Goal: Task Accomplishment & Management: Manage account settings

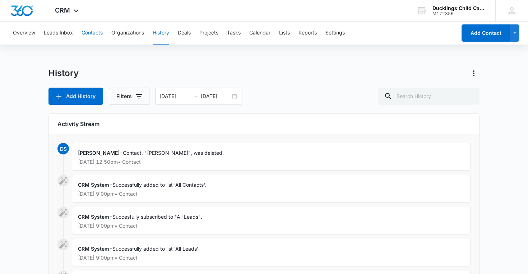
click at [94, 32] on button "Contacts" at bounding box center [91, 33] width 21 height 23
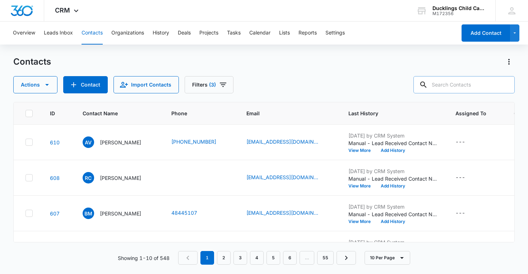
click at [453, 89] on input "text" at bounding box center [463, 84] width 101 height 17
type input "gotthold"
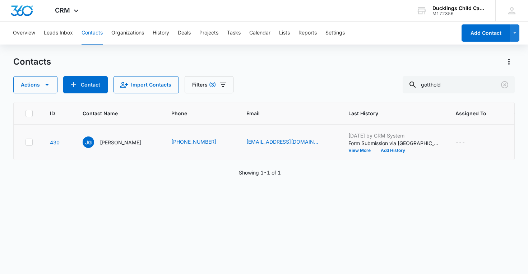
click at [29, 144] on icon at bounding box center [29, 142] width 6 height 6
click at [25, 142] on input "checkbox" at bounding box center [25, 142] width 0 height 0
click at [45, 89] on icon "button" at bounding box center [47, 84] width 9 height 9
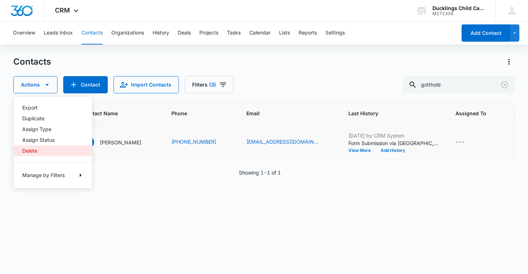
click at [34, 150] on div "Delete" at bounding box center [48, 150] width 52 height 5
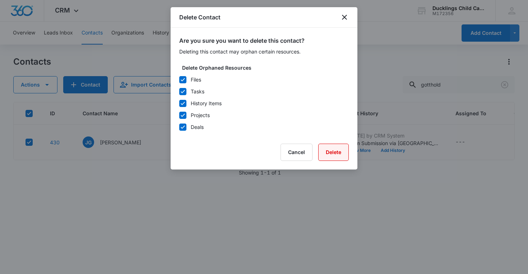
click at [332, 152] on button "Delete" at bounding box center [333, 152] width 31 height 17
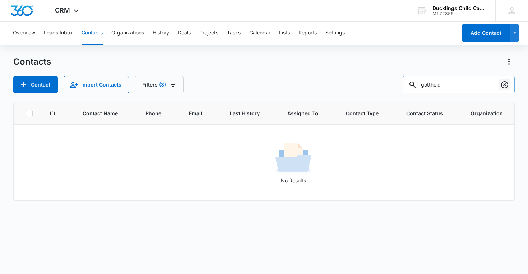
click at [504, 84] on icon "Clear" at bounding box center [504, 84] width 7 height 7
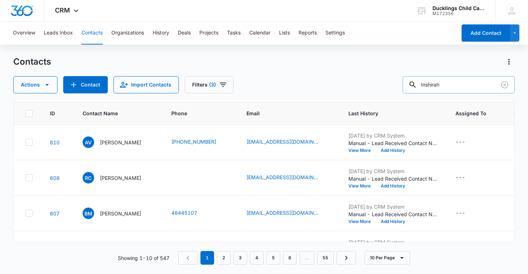
type input "Inshirah"
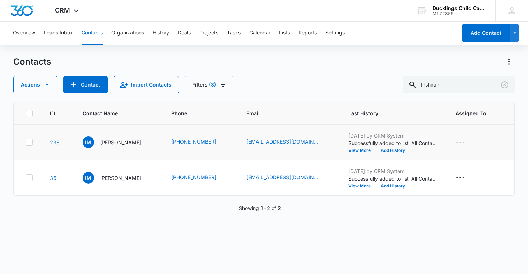
click at [31, 143] on icon at bounding box center [29, 142] width 6 height 6
click at [25, 142] on input "checkbox" at bounding box center [25, 142] width 0 height 0
click at [31, 177] on icon at bounding box center [29, 177] width 6 height 6
click at [25, 178] on input "checkbox" at bounding box center [25, 178] width 0 height 0
click at [41, 88] on button "Actions" at bounding box center [35, 84] width 44 height 17
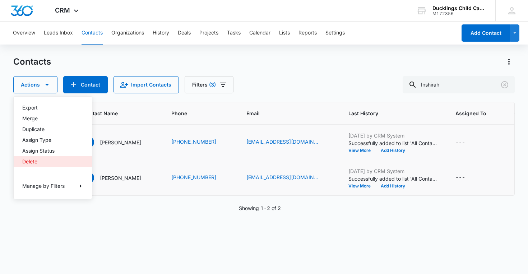
click at [29, 160] on div "Delete" at bounding box center [48, 161] width 52 height 5
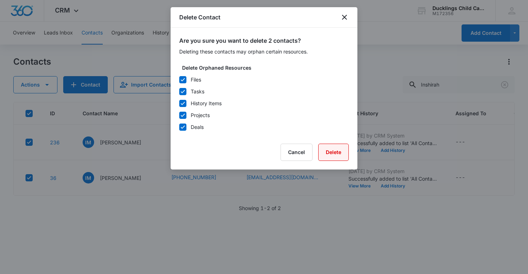
click at [340, 153] on button "Delete" at bounding box center [333, 152] width 31 height 17
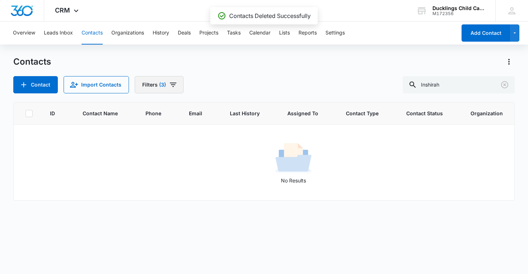
click at [164, 88] on button "Filters (3)" at bounding box center [159, 84] width 49 height 17
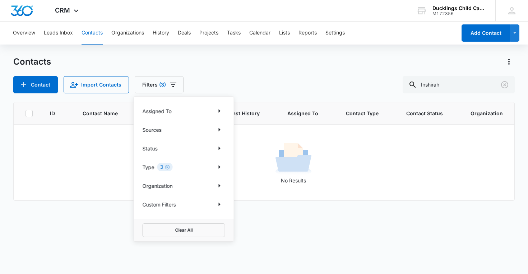
click at [159, 168] on div "3" at bounding box center [164, 167] width 15 height 9
click at [219, 167] on icon "Show Type filters" at bounding box center [220, 167] width 2 height 4
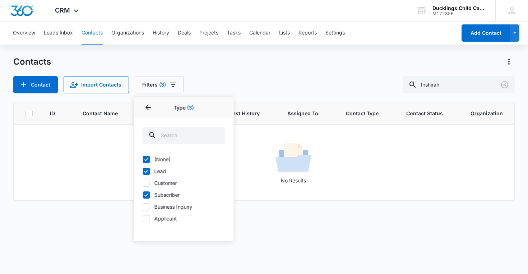
click at [175, 194] on label "Subscriber" at bounding box center [183, 195] width 83 height 8
click at [143, 195] on input "Subscriber" at bounding box center [142, 195] width 0 height 0
checkbox input "false"
click at [185, 205] on label "Business Inquiry" at bounding box center [183, 207] width 83 height 8
click at [143, 206] on input "Business Inquiry" at bounding box center [142, 206] width 0 height 0
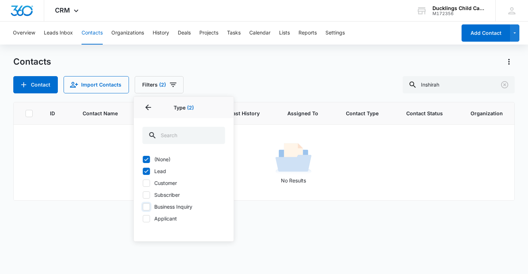
checkbox input "true"
click at [179, 194] on label "Subscriber" at bounding box center [183, 195] width 83 height 8
click at [143, 195] on input "Subscriber" at bounding box center [142, 195] width 0 height 0
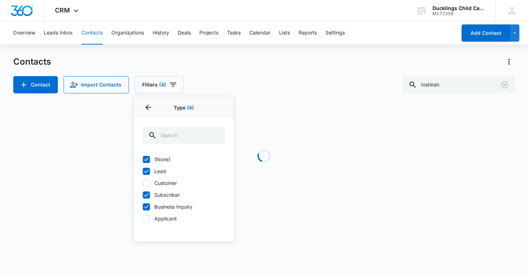
click at [179, 194] on label "Subscriber" at bounding box center [183, 195] width 83 height 8
click at [143, 195] on input "Subscriber" at bounding box center [142, 195] width 0 height 0
checkbox input "false"
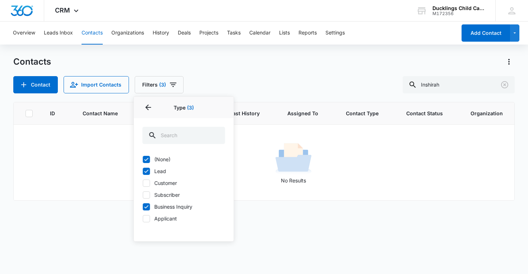
click at [178, 207] on label "Business Inquiry" at bounding box center [183, 207] width 83 height 8
click at [143, 207] on input "Business Inquiry" at bounding box center [142, 206] width 0 height 0
checkbox input "false"
click at [164, 170] on label "Lead" at bounding box center [183, 171] width 83 height 8
click at [143, 171] on input "Lead" at bounding box center [142, 171] width 0 height 0
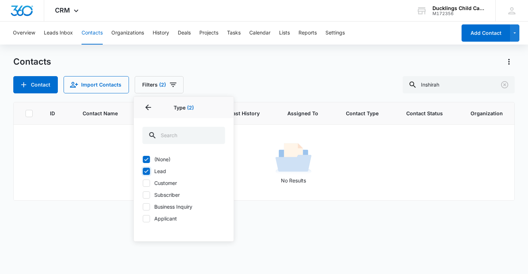
checkbox input "false"
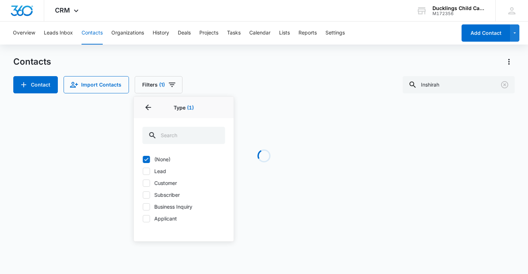
click at [165, 156] on label "(None)" at bounding box center [183, 159] width 83 height 8
click at [143, 159] on input "(None)" at bounding box center [142, 159] width 0 height 0
checkbox input "false"
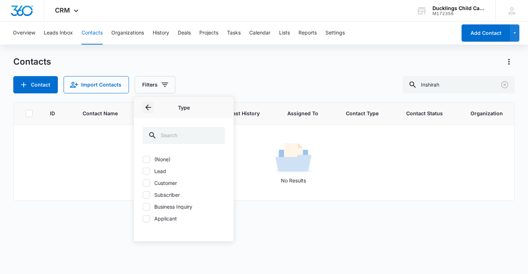
click at [150, 108] on icon "Back" at bounding box center [148, 107] width 9 height 9
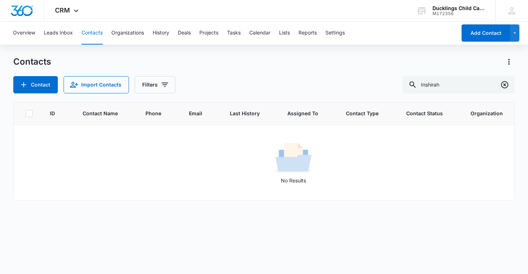
click at [506, 84] on icon "Clear" at bounding box center [504, 84] width 9 height 9
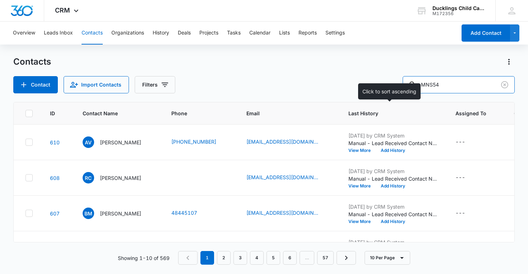
type input "MNS54"
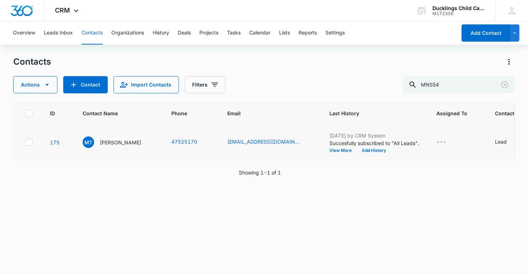
click at [29, 142] on icon at bounding box center [29, 142] width 6 height 6
click at [25, 142] on input "checkbox" at bounding box center [25, 142] width 0 height 0
click at [48, 82] on icon "button" at bounding box center [47, 84] width 9 height 9
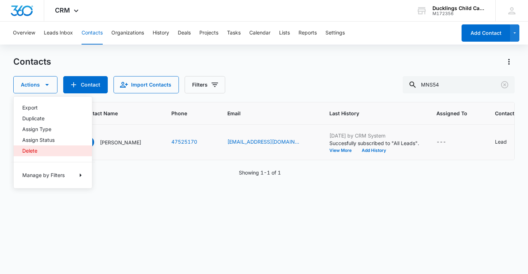
click at [28, 152] on div "Delete" at bounding box center [48, 150] width 52 height 5
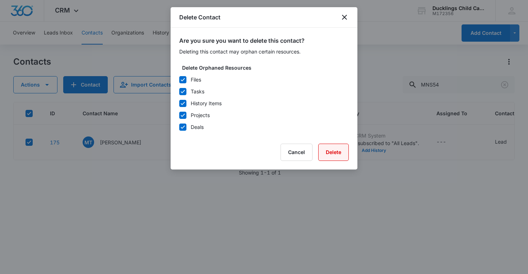
click at [346, 158] on button "Delete" at bounding box center [333, 152] width 31 height 17
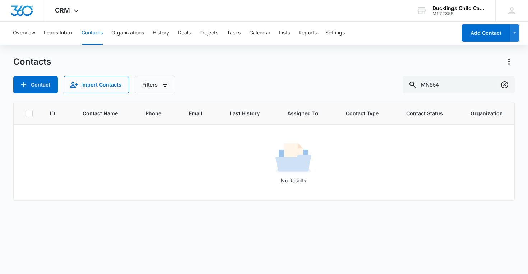
click at [504, 83] on icon "Clear" at bounding box center [504, 84] width 7 height 7
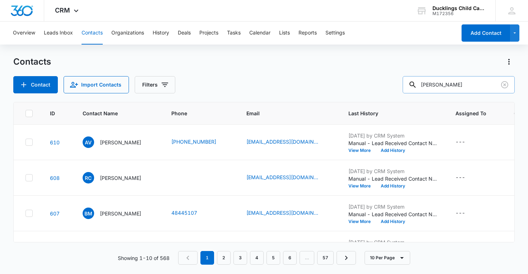
type input "[PERSON_NAME]"
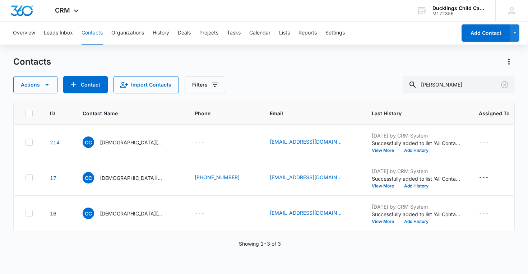
click at [28, 112] on icon at bounding box center [29, 113] width 6 height 6
click at [25, 113] on input "checkbox" at bounding box center [25, 113] width 0 height 0
click at [46, 88] on icon "button" at bounding box center [47, 84] width 9 height 9
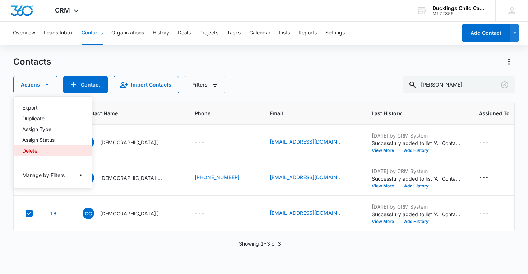
click at [44, 146] on button "Delete" at bounding box center [53, 150] width 78 height 11
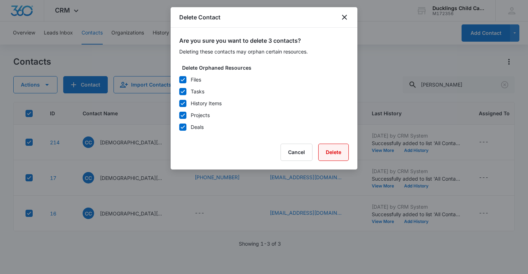
click at [337, 149] on button "Delete" at bounding box center [333, 152] width 31 height 17
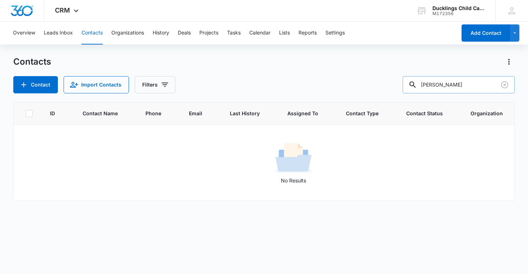
click at [479, 85] on input "[PERSON_NAME]" at bounding box center [458, 84] width 112 height 17
click at [505, 88] on icon "Clear" at bounding box center [504, 84] width 7 height 7
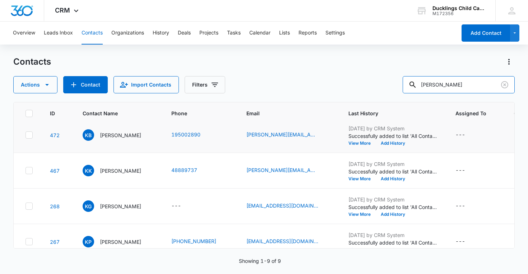
scroll to position [14, 0]
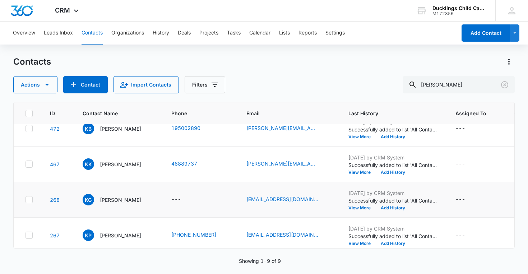
click at [29, 201] on icon at bounding box center [29, 199] width 6 height 6
click at [25, 200] on input "checkbox" at bounding box center [25, 200] width 0 height 0
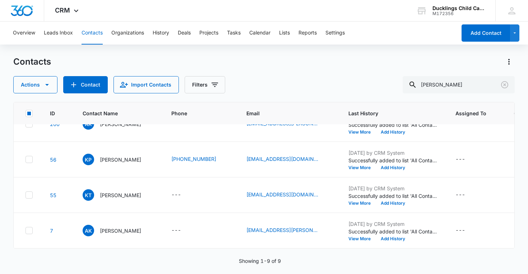
scroll to position [0, 0]
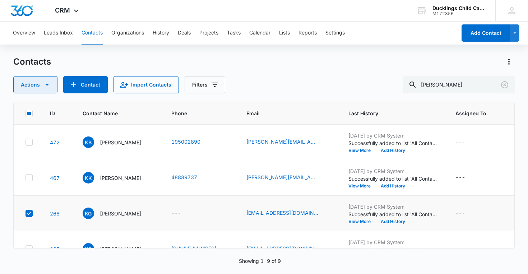
click at [49, 86] on icon "button" at bounding box center [47, 84] width 9 height 9
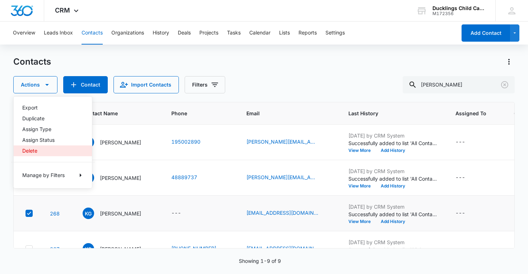
click at [42, 149] on div "Delete" at bounding box center [48, 150] width 52 height 5
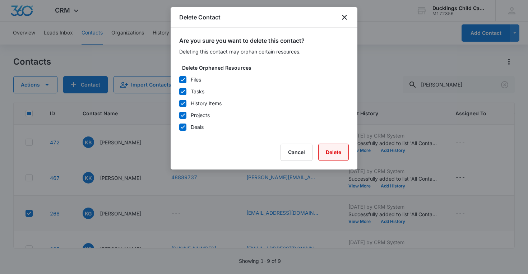
click at [330, 150] on button "Delete" at bounding box center [333, 152] width 31 height 17
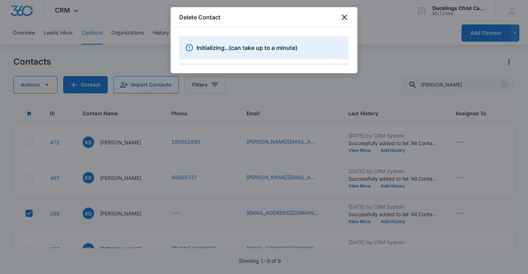
click at [345, 18] on icon "close" at bounding box center [344, 17] width 5 height 5
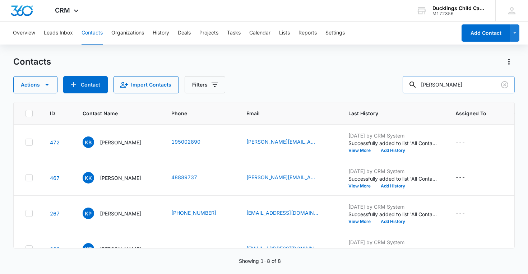
click at [468, 87] on input "[PERSON_NAME]" at bounding box center [458, 84] width 112 height 17
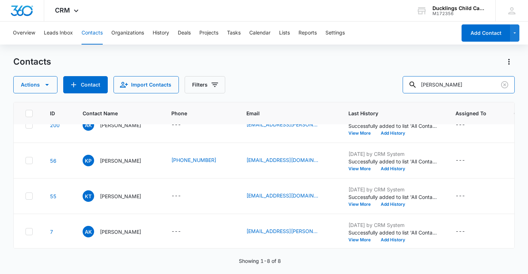
scroll to position [160, 0]
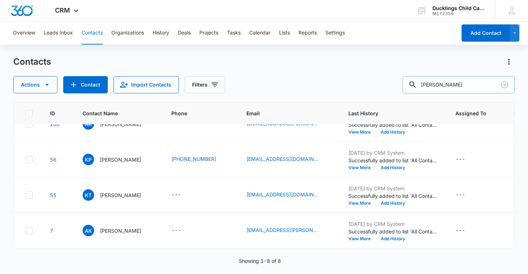
click at [471, 79] on input "[PERSON_NAME]" at bounding box center [458, 84] width 112 height 17
type input "[PERSON_NAME]"
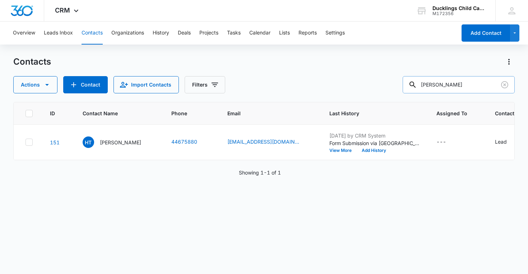
scroll to position [0, 0]
click at [30, 142] on icon at bounding box center [29, 142] width 6 height 6
click at [25, 142] on input "checkbox" at bounding box center [25, 142] width 0 height 0
click at [43, 86] on icon "button" at bounding box center [47, 84] width 9 height 9
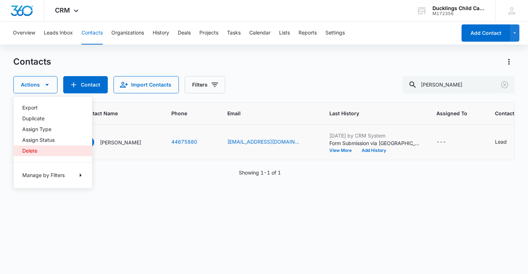
click at [39, 150] on div "Delete" at bounding box center [48, 150] width 52 height 5
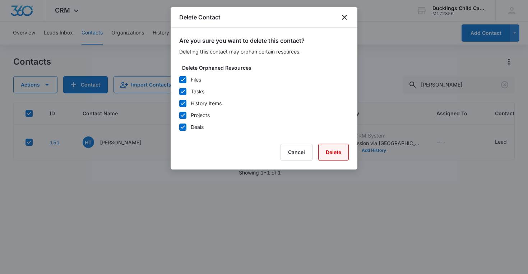
click at [337, 154] on button "Delete" at bounding box center [333, 152] width 31 height 17
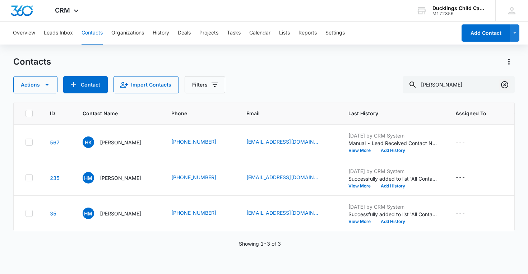
click at [502, 83] on icon "Clear" at bounding box center [504, 84] width 9 height 9
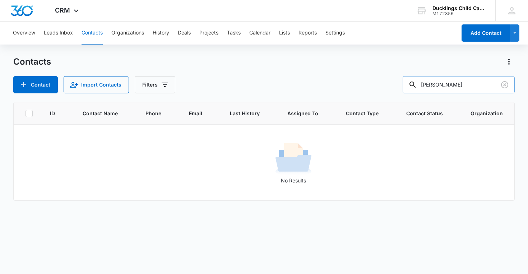
type input "[PERSON_NAME]"
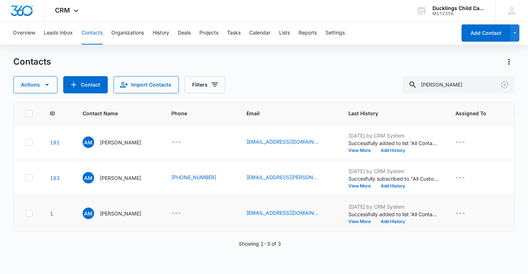
click at [29, 214] on icon at bounding box center [29, 213] width 6 height 6
click at [25, 214] on input "checkbox" at bounding box center [25, 213] width 0 height 0
click at [29, 142] on icon at bounding box center [29, 141] width 4 height 3
click at [25, 142] on input "checkbox" at bounding box center [25, 142] width 0 height 0
click at [30, 179] on icon at bounding box center [29, 177] width 6 height 6
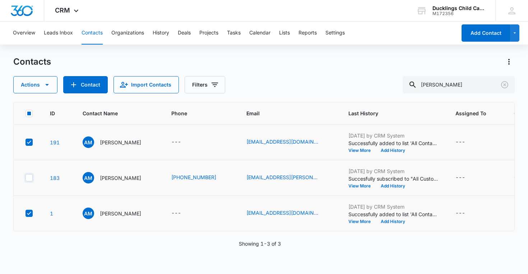
click at [25, 178] on input "checkbox" at bounding box center [25, 178] width 0 height 0
click at [47, 88] on icon "button" at bounding box center [47, 84] width 9 height 9
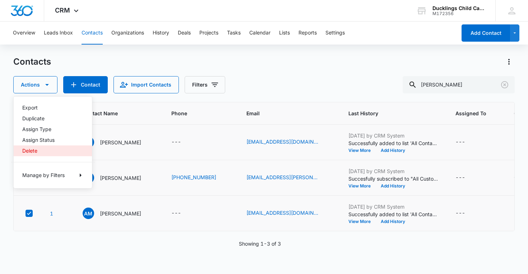
click at [42, 154] on button "Delete" at bounding box center [53, 150] width 78 height 11
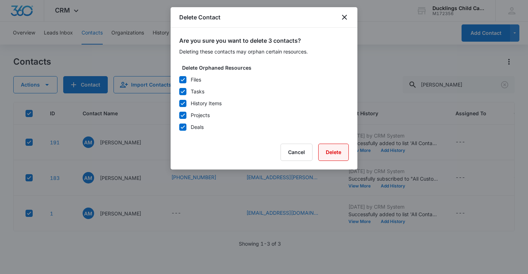
click at [338, 148] on button "Delete" at bounding box center [333, 152] width 31 height 17
